Goal: Obtain resource: Download file/media

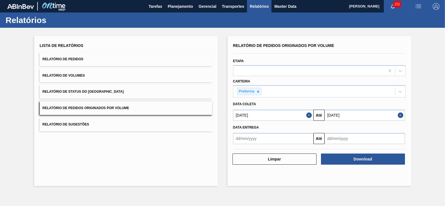
click at [307, 116] on button "Close" at bounding box center [309, 115] width 7 height 11
click at [260, 91] on div at bounding box center [258, 91] width 6 height 7
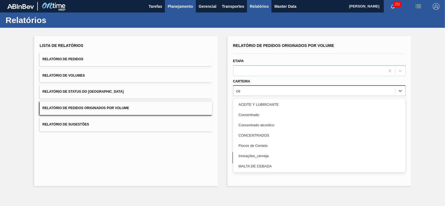
type input "ce"
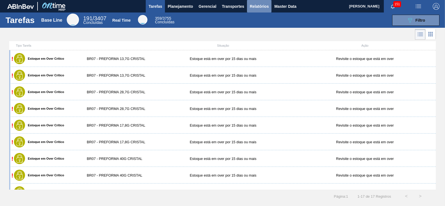
click at [263, 6] on span "Relatórios" at bounding box center [259, 6] width 19 height 7
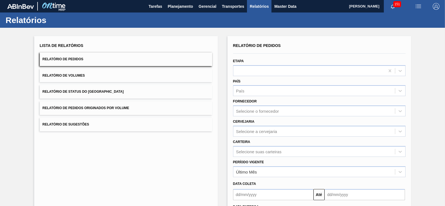
click at [125, 105] on button "Relatório de Pedidos Originados por Volume" at bounding box center [126, 109] width 172 height 14
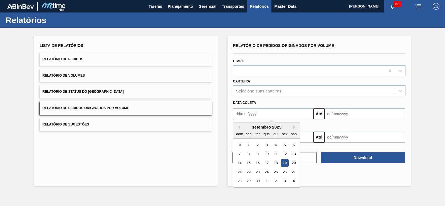
click at [245, 112] on input "text" at bounding box center [273, 114] width 80 height 11
click at [246, 146] on div "1" at bounding box center [249, 146] width 8 height 8
type input "[DATE]"
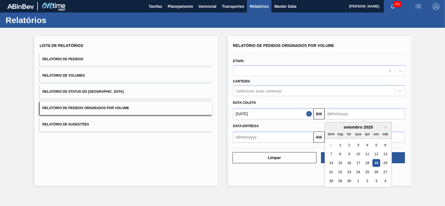
click at [338, 114] on input "text" at bounding box center [365, 114] width 80 height 11
click at [349, 179] on div "30" at bounding box center [349, 182] width 8 height 8
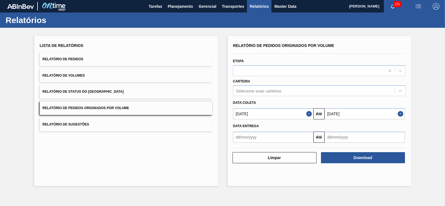
type input "[DATE]"
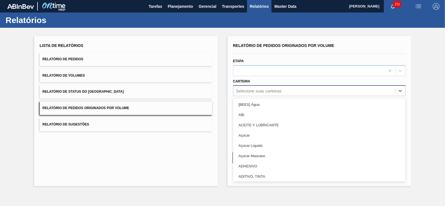
click at [266, 90] on div "Selecione suas carteiras" at bounding box center [258, 91] width 45 height 5
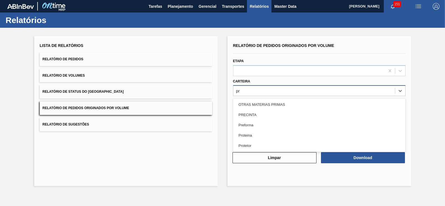
type input "p"
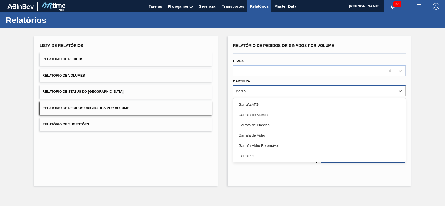
type input "garrafa"
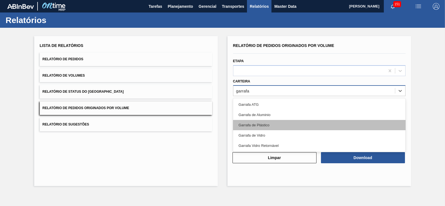
click at [264, 127] on div "Garrafa de Plástico" at bounding box center [319, 125] width 172 height 10
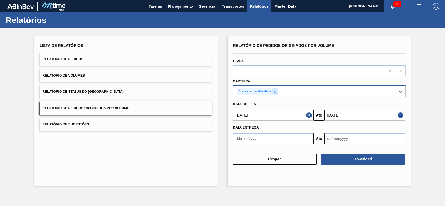
click at [273, 91] on icon at bounding box center [275, 92] width 4 height 4
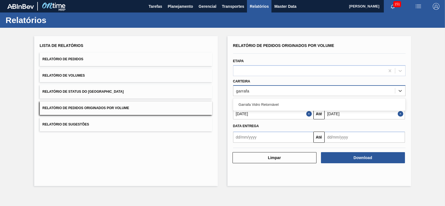
type input "garrafa"
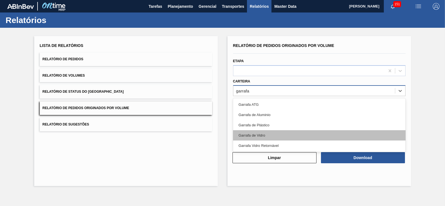
click at [258, 132] on div "Garrafa de Vidro" at bounding box center [319, 135] width 172 height 10
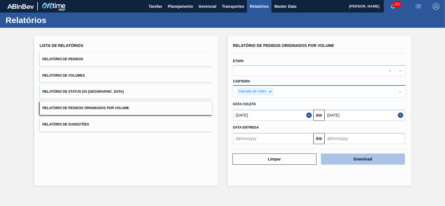
click at [354, 158] on button "Download" at bounding box center [363, 159] width 84 height 11
